Goal: Transaction & Acquisition: Obtain resource

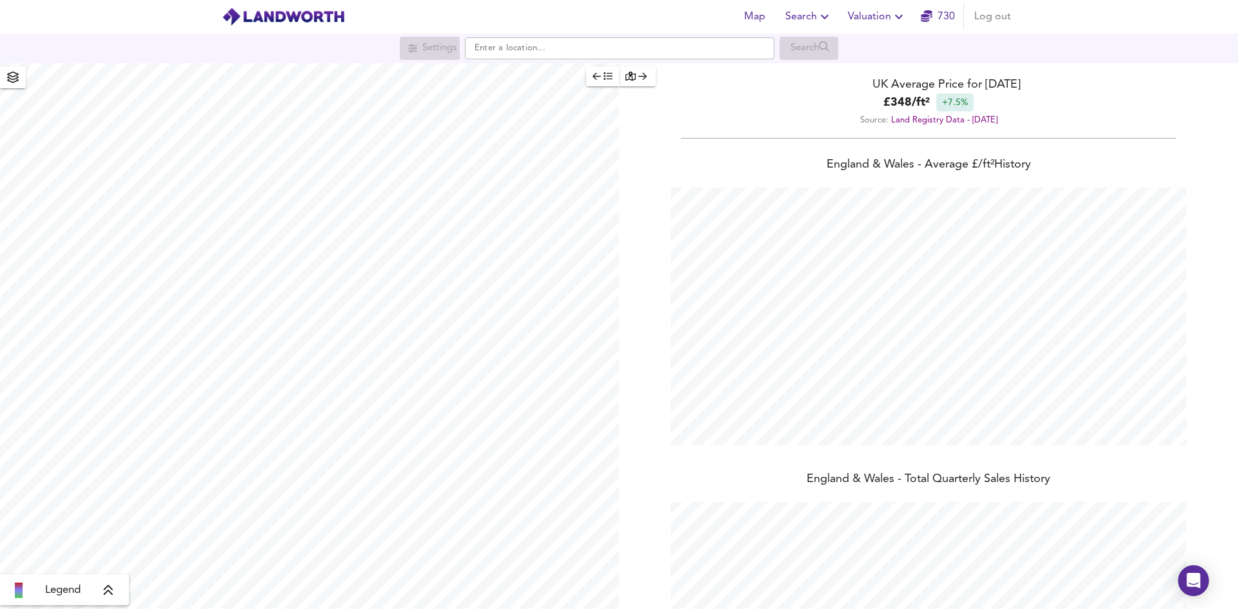
scroll to position [609, 1238]
click at [500, 46] on input "text" at bounding box center [619, 48] width 309 height 22
paste input "NW6 3QT"
click at [562, 86] on li "NW6 3QT Broadhurst Gardens, London" at bounding box center [620, 73] width 308 height 28
type input "Broadhurst Gardens, London NW6 3QT"
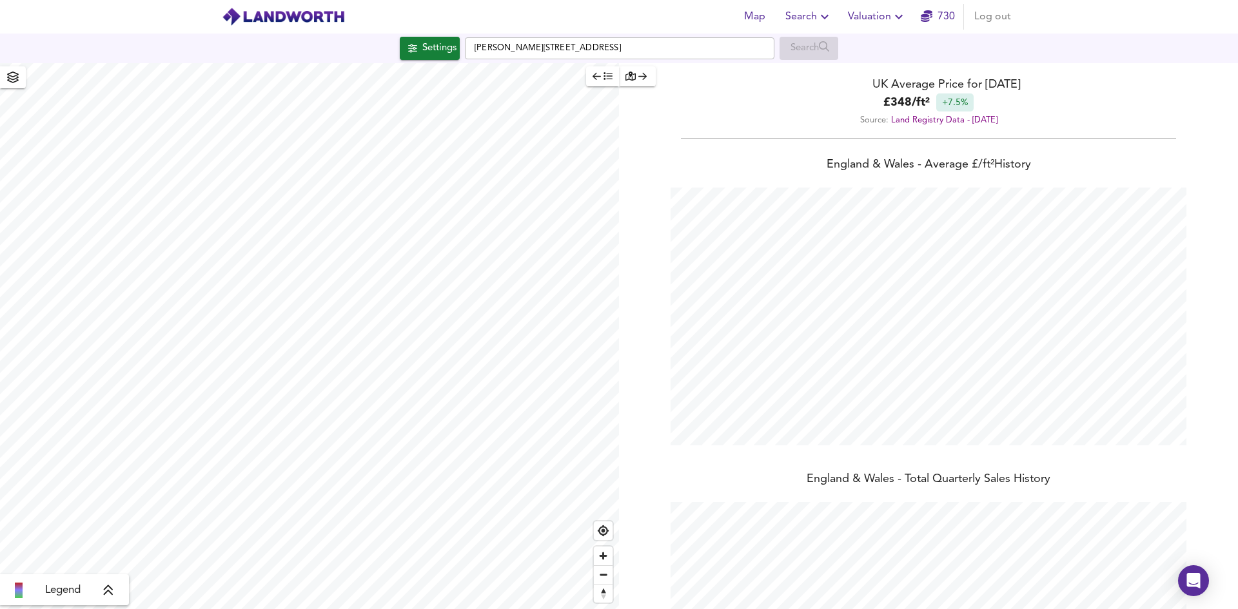
checkbox input "false"
checkbox input "true"
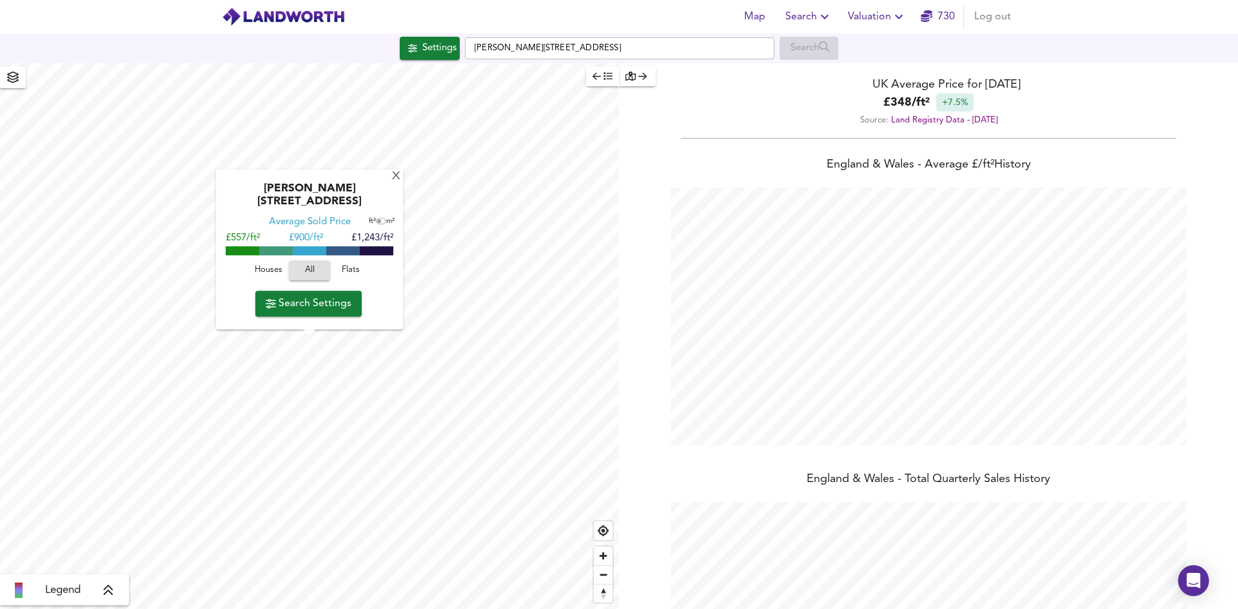
click at [273, 277] on span "Houses" at bounding box center [268, 271] width 35 height 15
click at [349, 267] on span "Flats" at bounding box center [350, 271] width 35 height 15
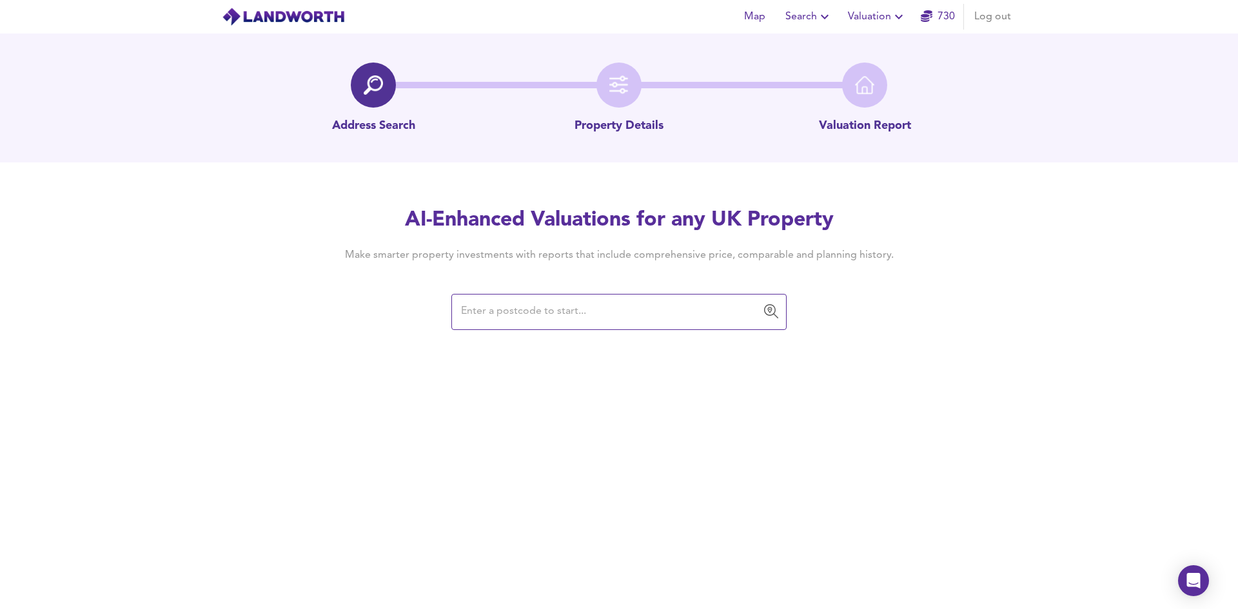
paste input "NW6 3QT"
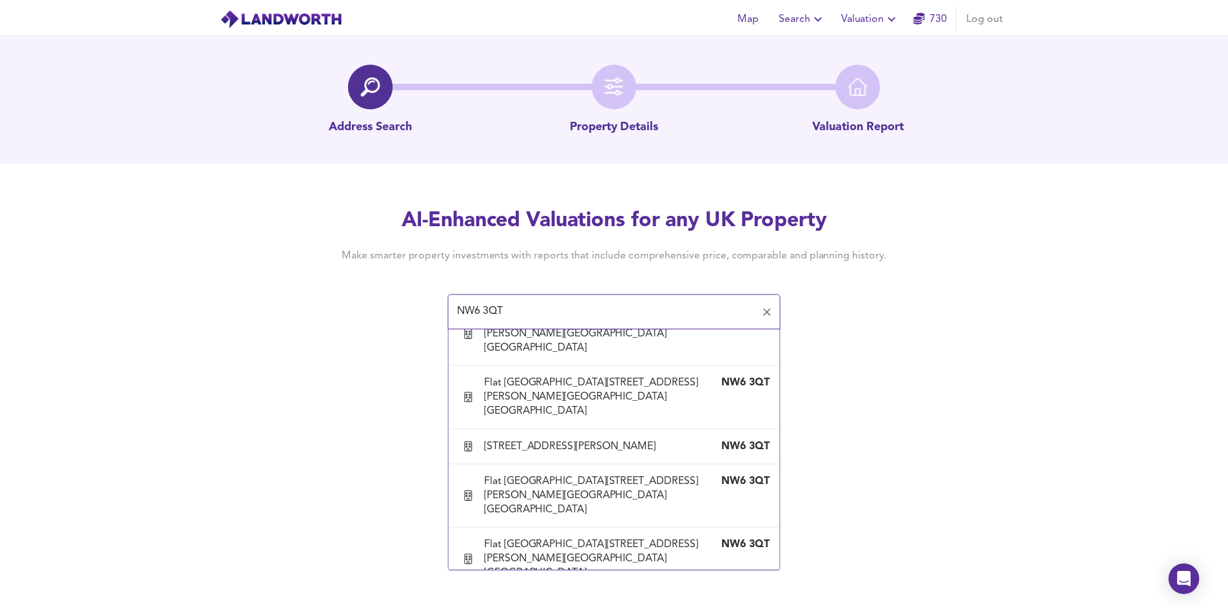
scroll to position [1032, 0]
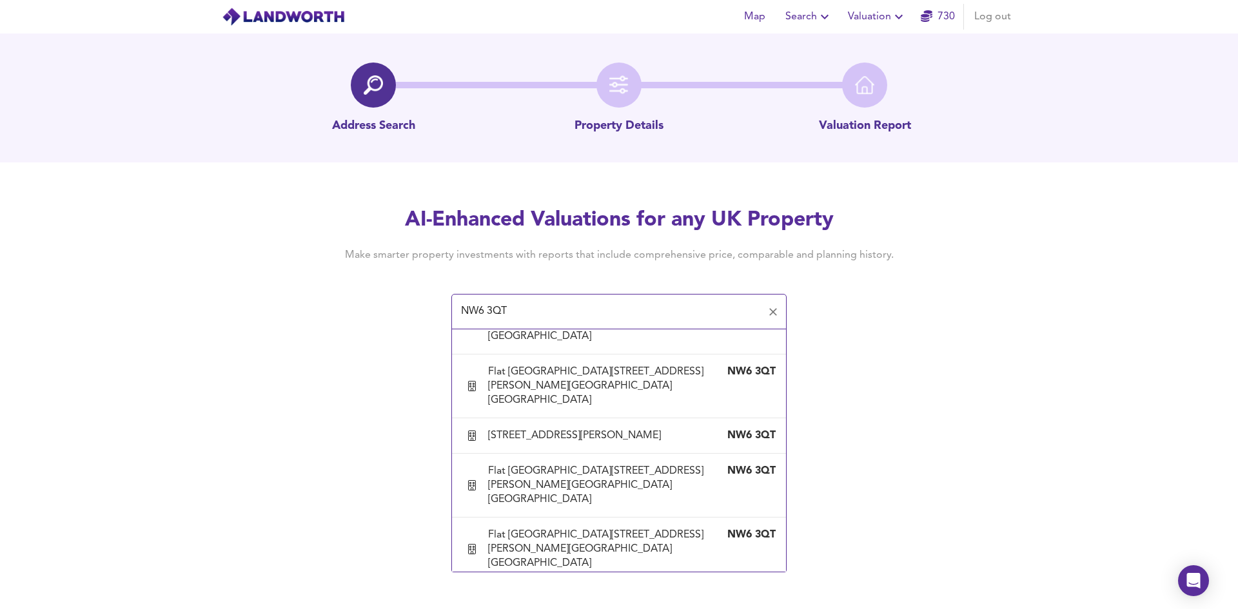
click at [553, 280] on div "[STREET_ADDRESS][PERSON_NAME]" at bounding box center [577, 273] width 178 height 14
type input "[STREET_ADDRESS][PERSON_NAME]"
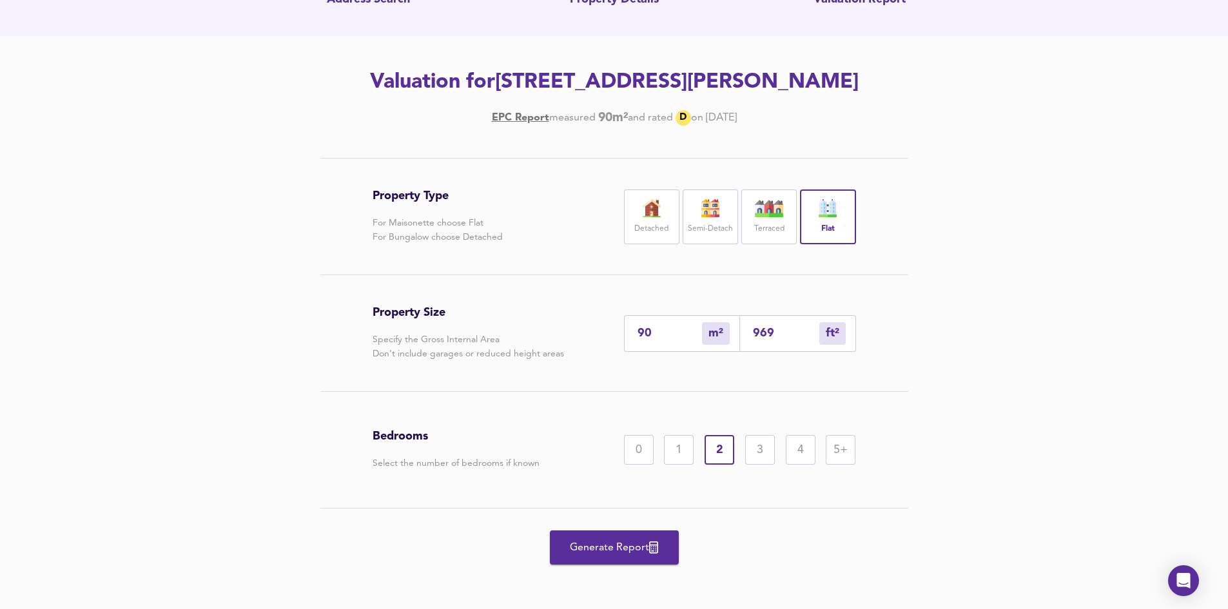
scroll to position [129, 0]
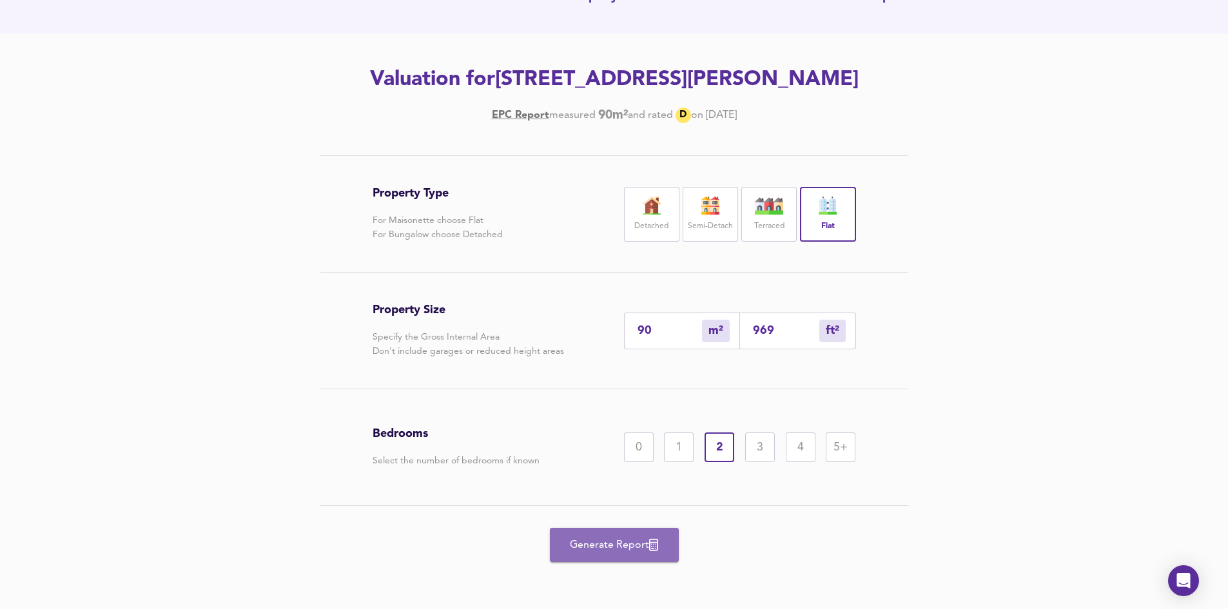
click at [632, 550] on span "Generate Report" at bounding box center [614, 545] width 103 height 18
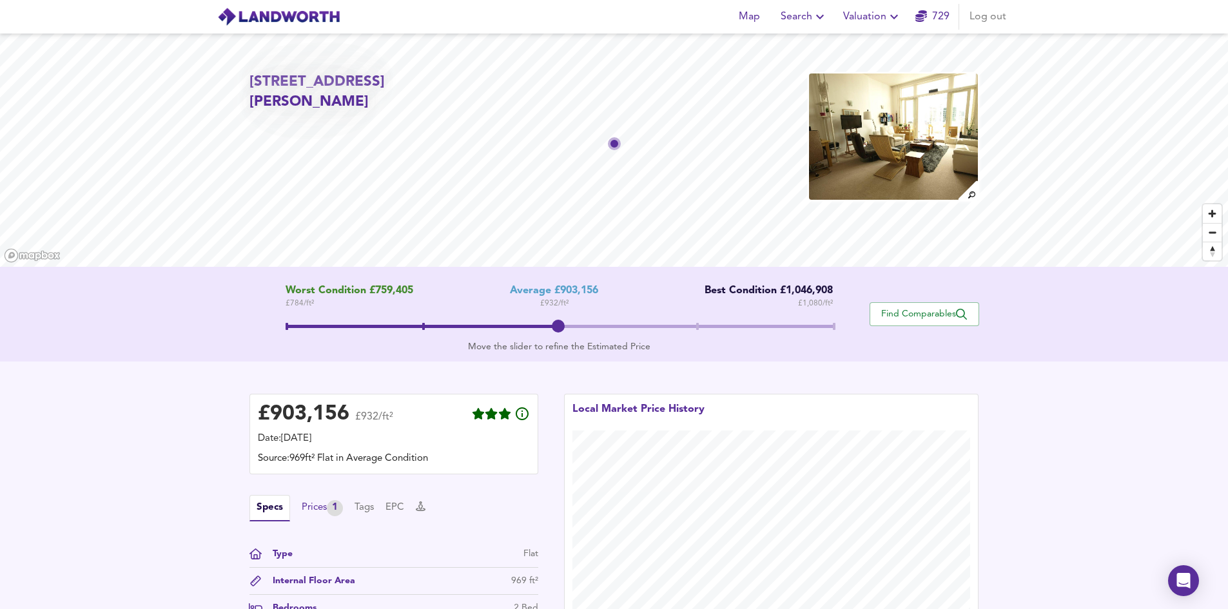
click at [334, 511] on div "1" at bounding box center [335, 508] width 16 height 16
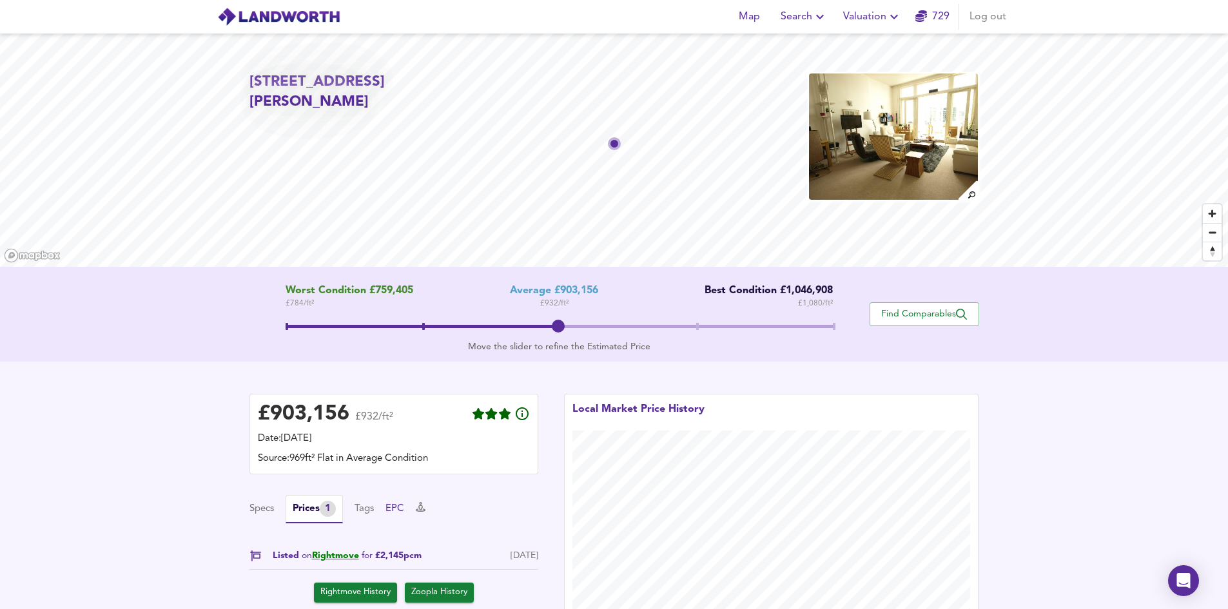
click at [402, 508] on button "EPC" at bounding box center [395, 509] width 19 height 14
